Goal: Navigation & Orientation: Find specific page/section

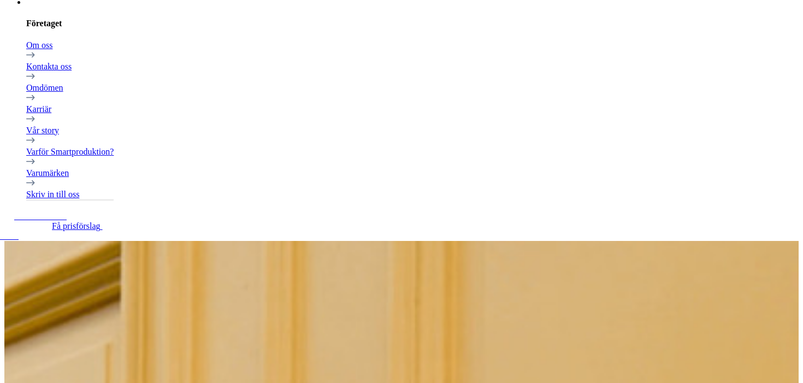
scroll to position [635, 0]
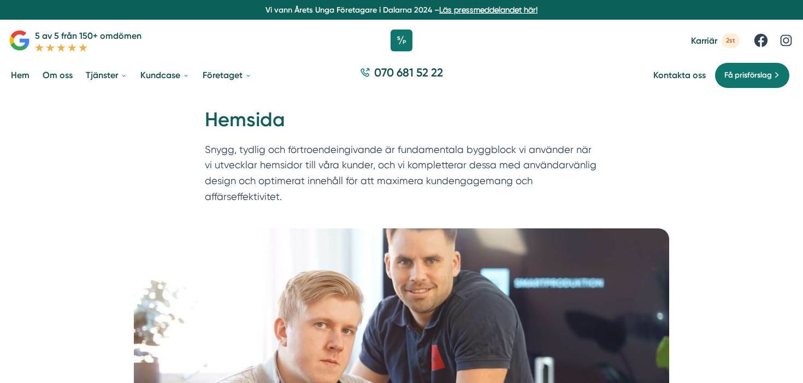
click at [411, 39] on icon at bounding box center [402, 41] width 22 height 22
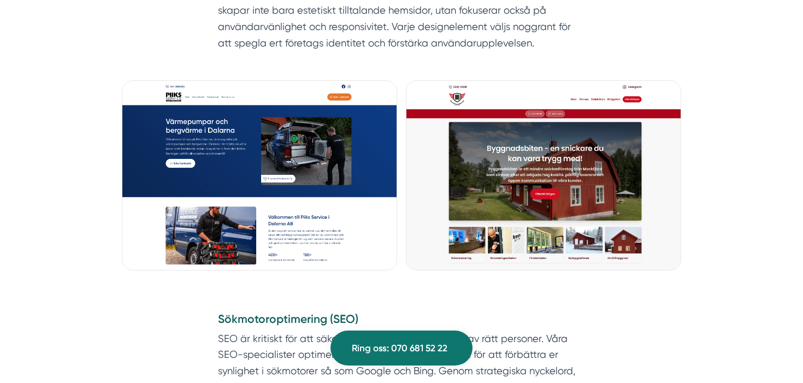
scroll to position [850, 0]
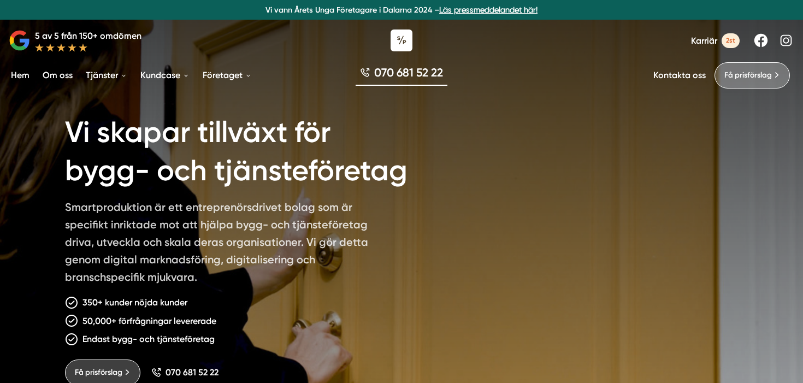
scroll to position [1, 0]
